Goal: Task Accomplishment & Management: Manage account settings

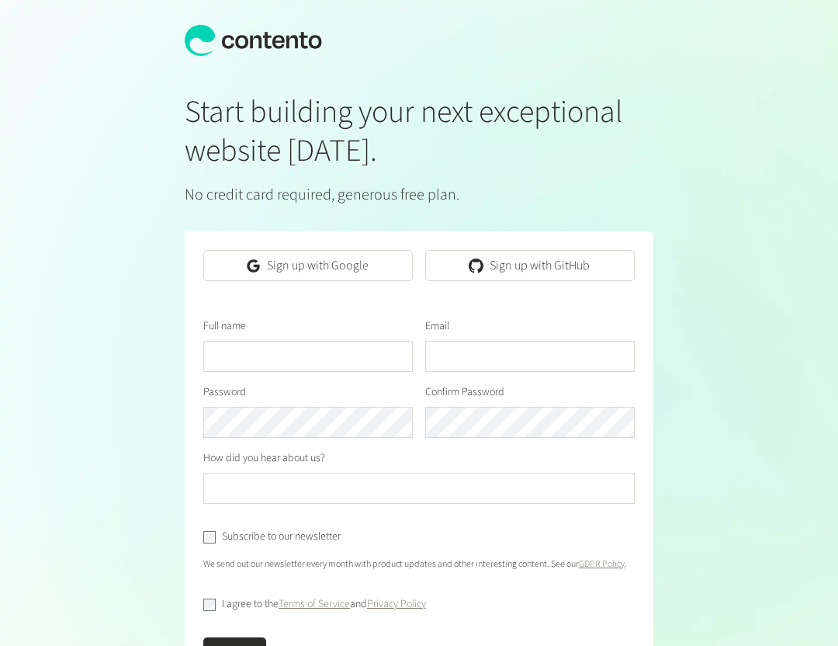
scroll to position [0, 481]
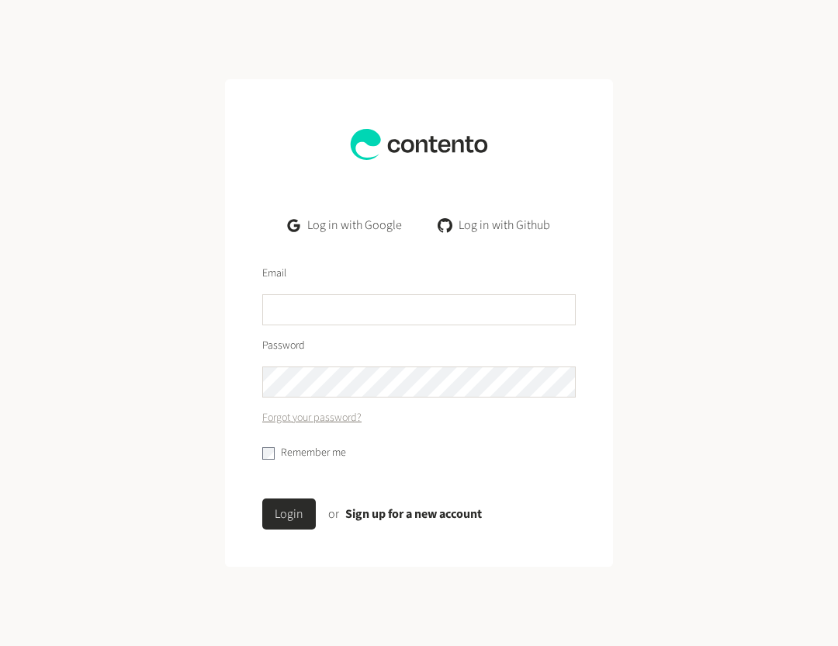
click at [367, 227] on link "Log in with Google" at bounding box center [344, 225] width 139 height 31
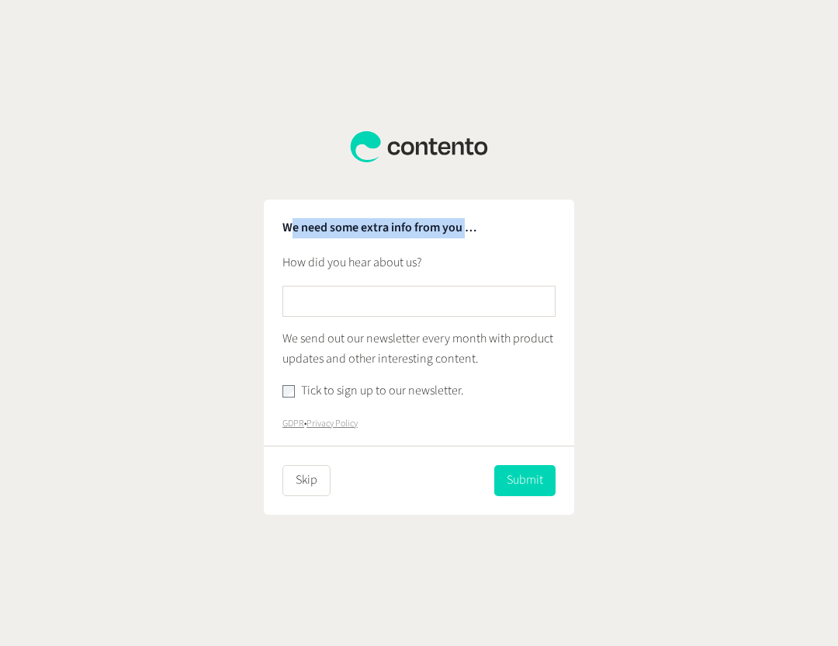
drag, startPoint x: 345, startPoint y: 223, endPoint x: 543, endPoint y: 223, distance: 197.9
click at [542, 223] on form "We need some extra info from you … How did you hear about us? We send out our n…" at bounding box center [419, 357] width 310 height 316
click at [543, 223] on p "We need some extra info from you …" at bounding box center [418, 228] width 273 height 20
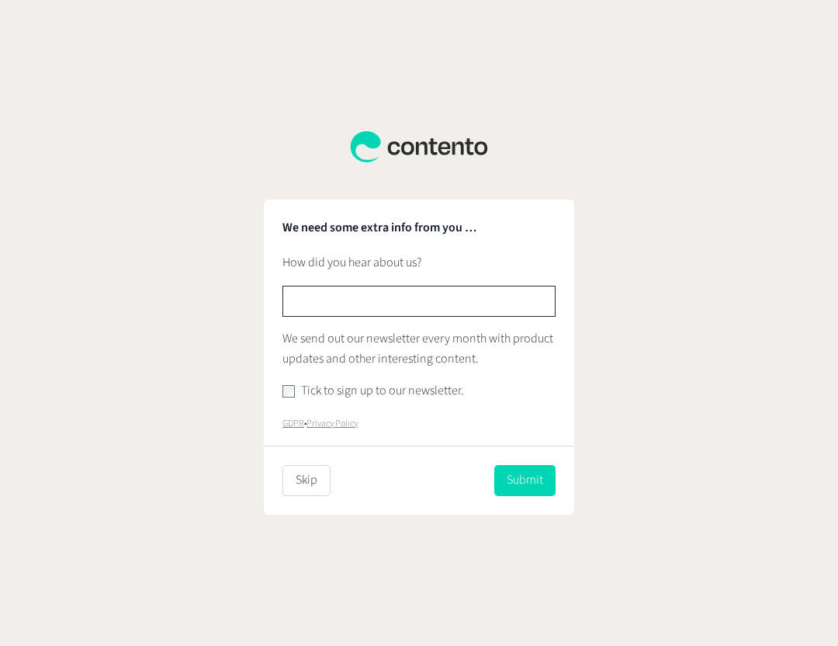
click at [380, 288] on input "text" at bounding box center [418, 301] width 273 height 31
click at [312, 496] on form "We need some extra info from you … How did you hear about us? We send out our n…" at bounding box center [419, 357] width 310 height 316
click at [321, 488] on button "Skip" at bounding box center [306, 480] width 48 height 31
click at [293, 488] on button "Skip" at bounding box center [306, 480] width 48 height 31
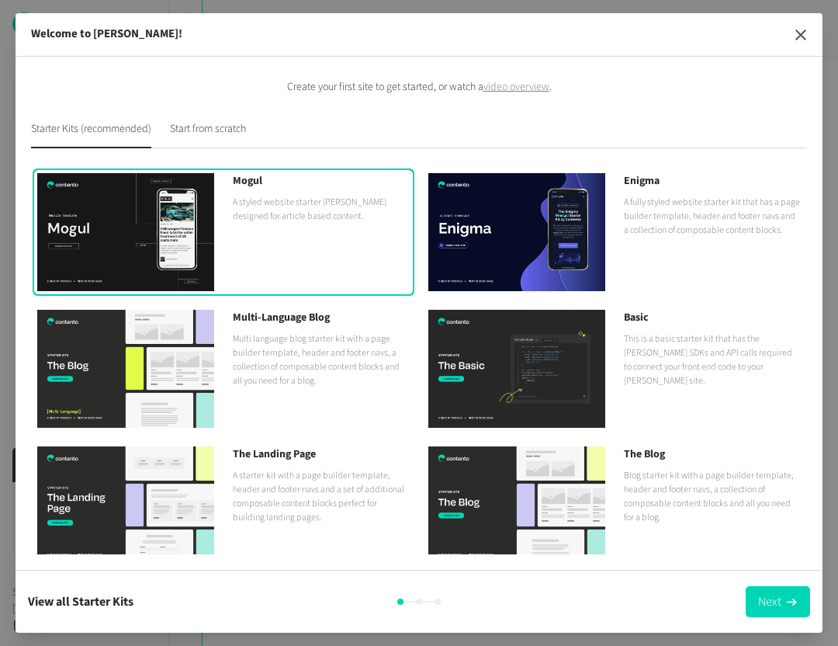
click at [810, 37] on button "button" at bounding box center [800, 34] width 31 height 31
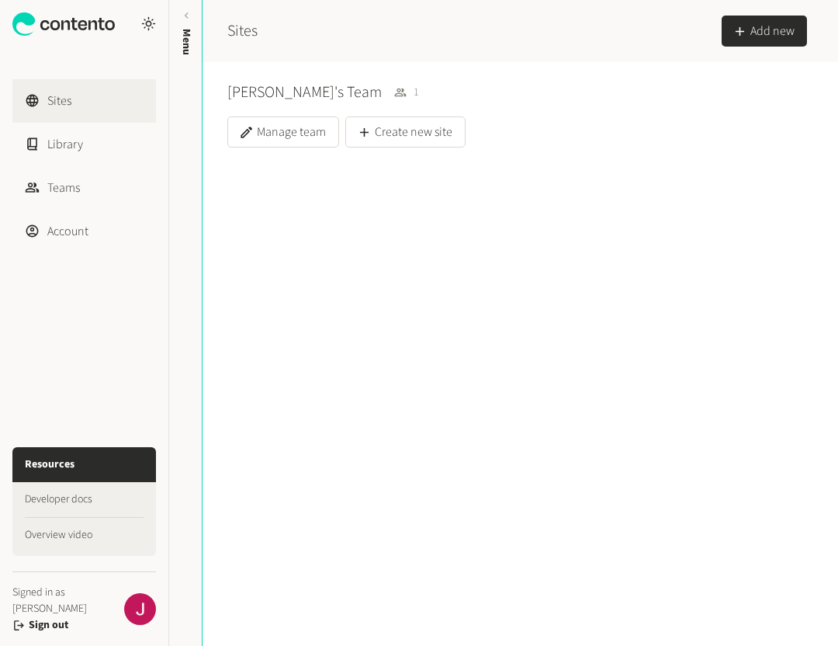
click at [64, 26] on icon at bounding box center [63, 23] width 102 height 23
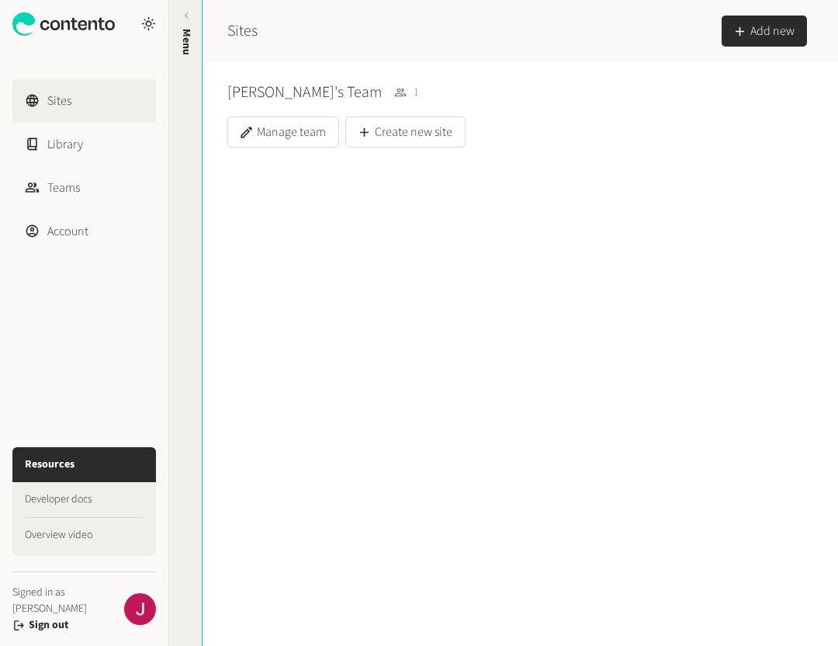
click at [181, 26] on div "Menu" at bounding box center [186, 148] width 34 height 279
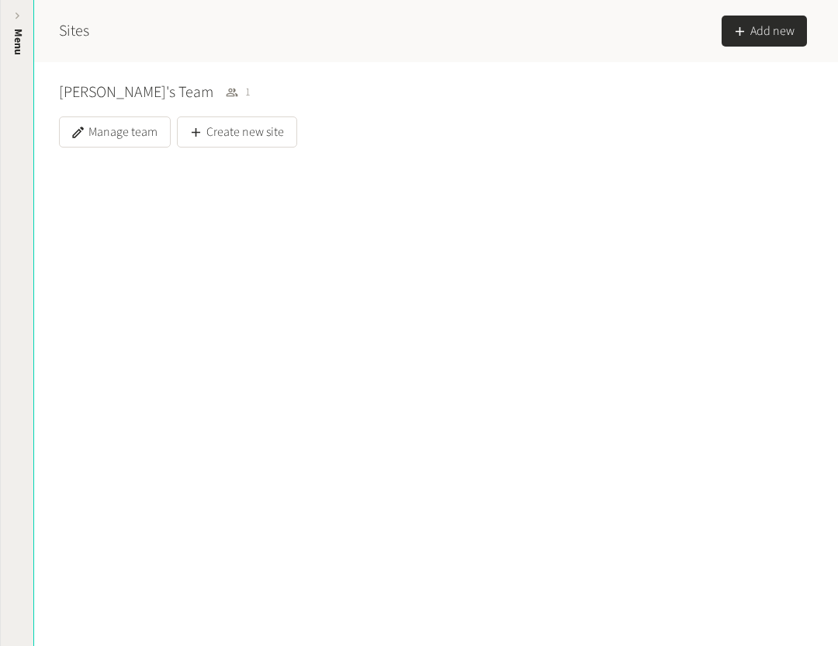
click at [26, 20] on div "Menu" at bounding box center [18, 148] width 34 height 279
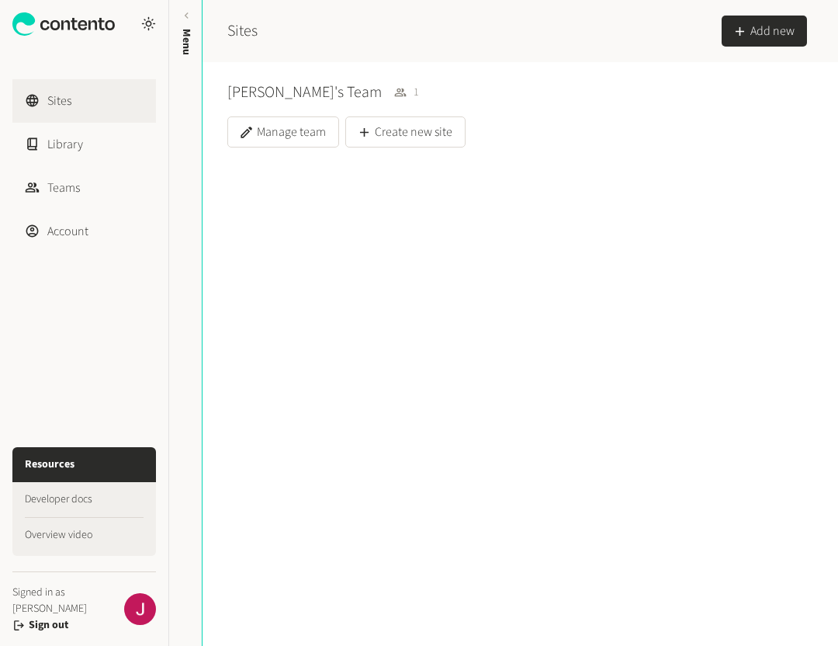
click at [132, 612] on img at bounding box center [140, 609] width 32 height 32
click at [53, 607] on span "Signed in as Josu Escalada" at bounding box center [68, 600] width 112 height 33
click at [47, 626] on button "Sign out" at bounding box center [49, 625] width 40 height 16
